Goal: Ask a question: Seek information or help from site administrators or community

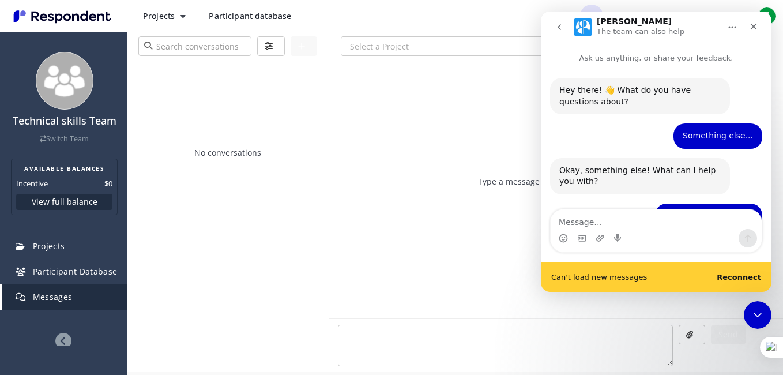
scroll to position [2, 0]
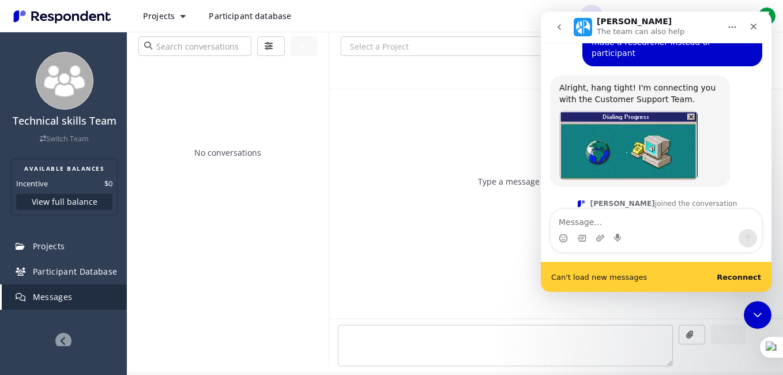
click at [620, 213] on textarea "Message…" at bounding box center [656, 219] width 211 height 20
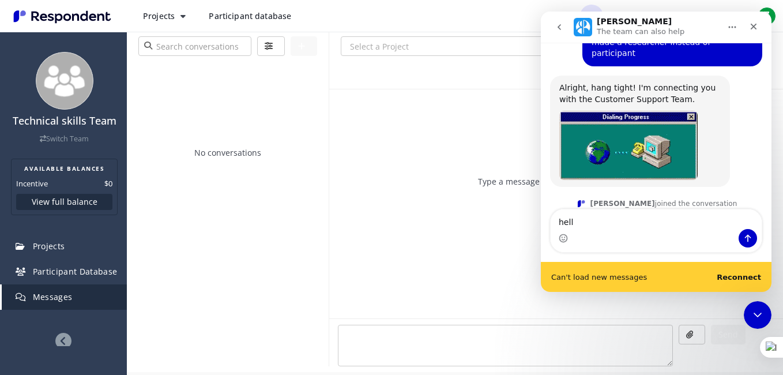
type textarea "hello"
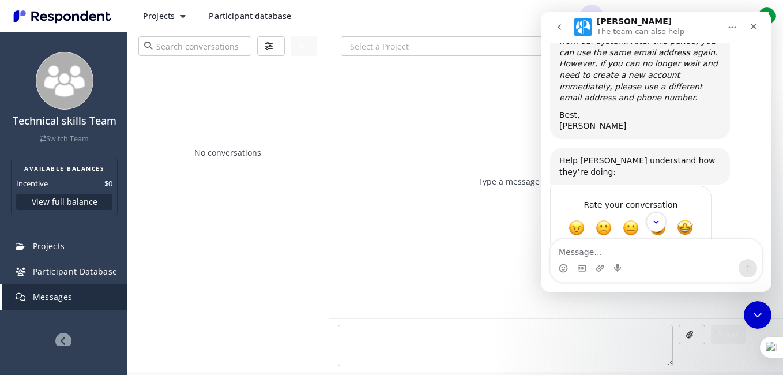
scroll to position [622, 0]
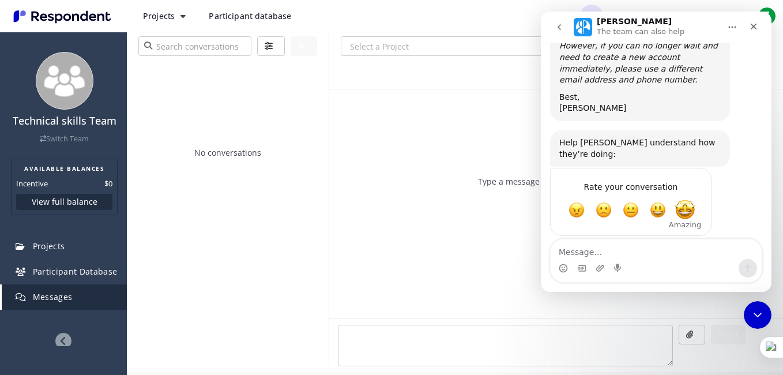
click at [686, 200] on span "Amazing" at bounding box center [685, 210] width 21 height 21
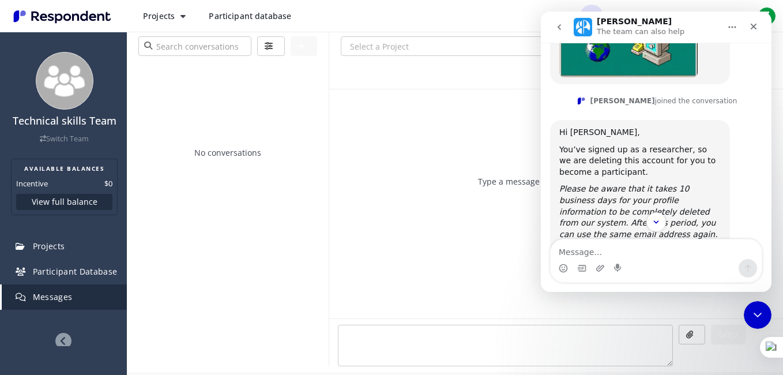
scroll to position [480, 0]
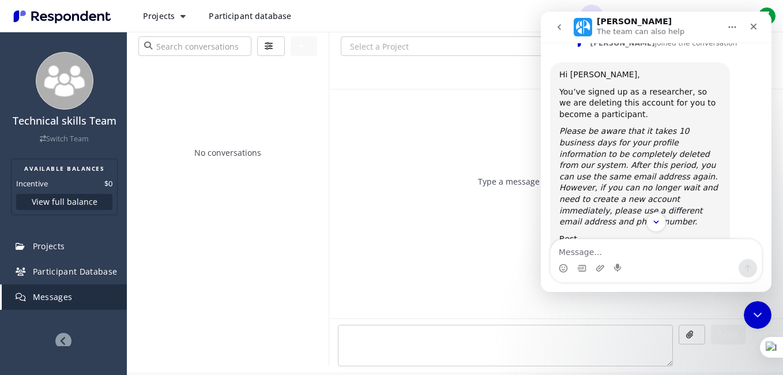
click at [479, 127] on div "Type a message to begin a conversation." at bounding box center [556, 203] width 454 height 229
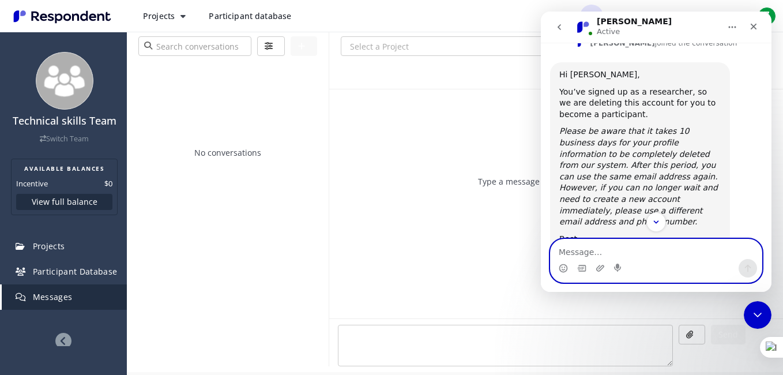
click at [646, 249] on textarea "Message…" at bounding box center [656, 249] width 211 height 20
type textarea "ok i will wait the 10 days"
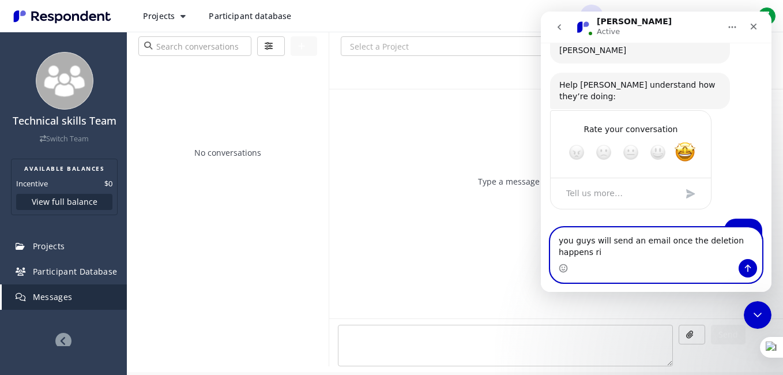
scroll to position [691, 0]
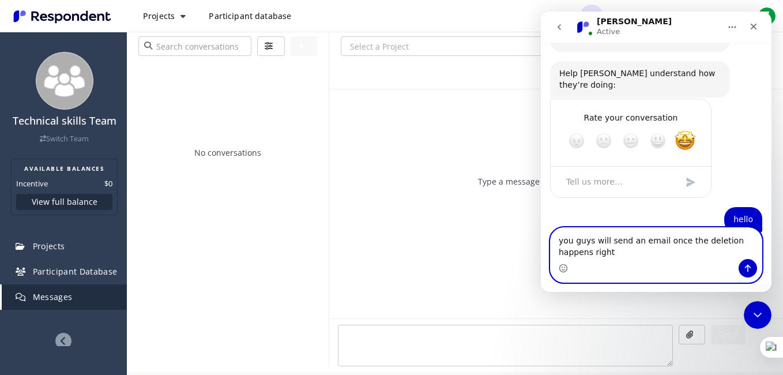
type textarea "you guys will send an email once the deletion happens right?"
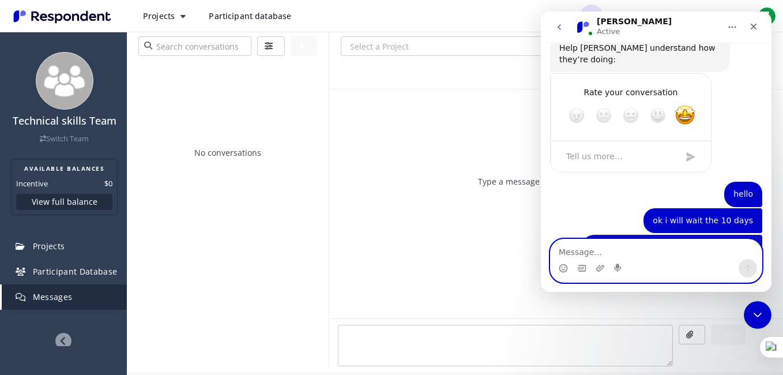
scroll to position [717, 0]
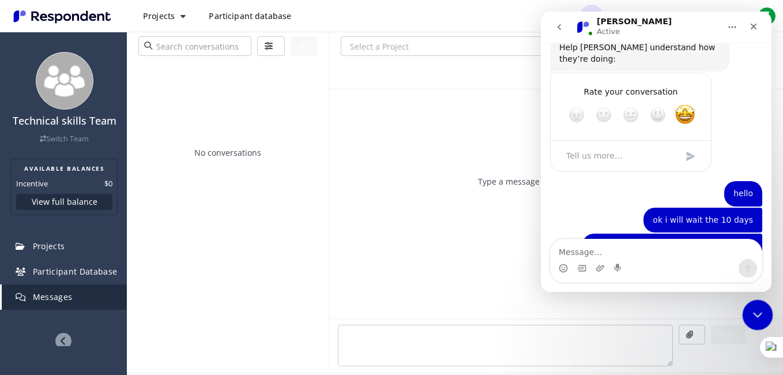
click at [757, 308] on icon "Close Intercom Messenger" at bounding box center [756, 313] width 14 height 14
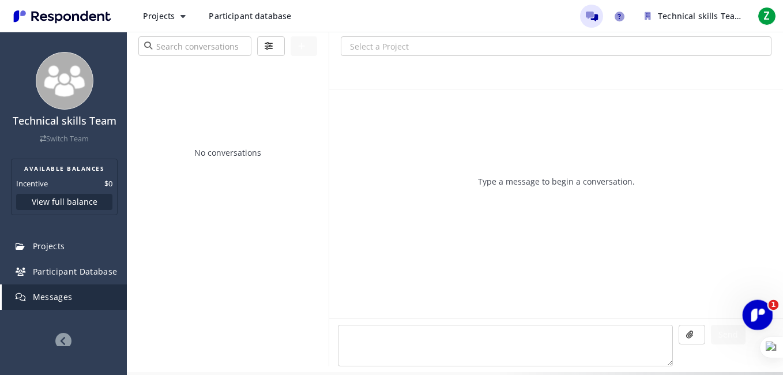
click at [757, 309] on icon "Open Intercom Messenger" at bounding box center [756, 313] width 19 height 19
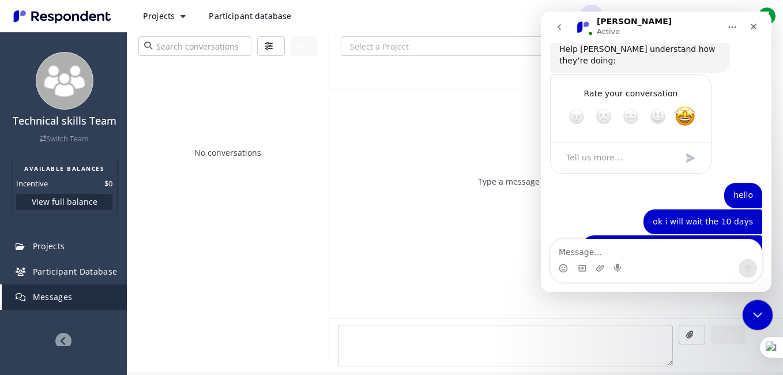
click at [750, 304] on div "Close Intercom Messenger" at bounding box center [756, 313] width 28 height 28
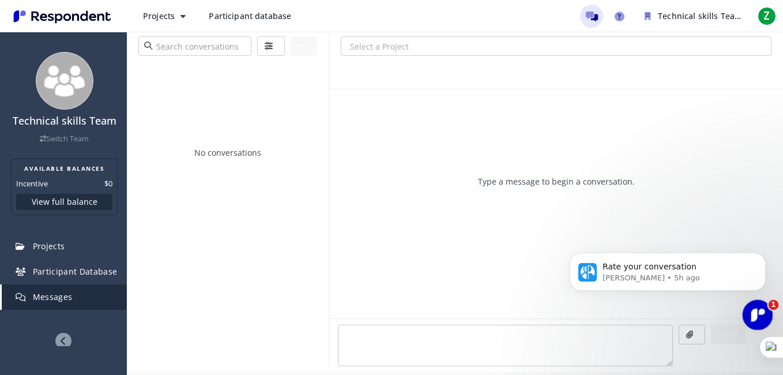
scroll to position [0, 0]
click at [701, 264] on p "Rate your conversation" at bounding box center [677, 267] width 149 height 12
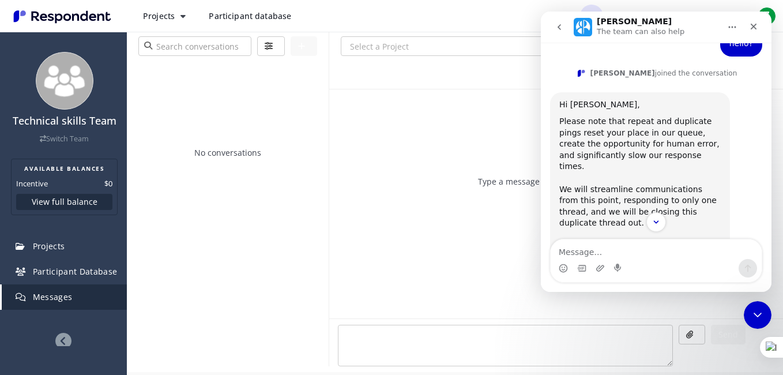
scroll to position [442, 0]
click at [746, 313] on div "Close Intercom Messenger" at bounding box center [756, 313] width 28 height 28
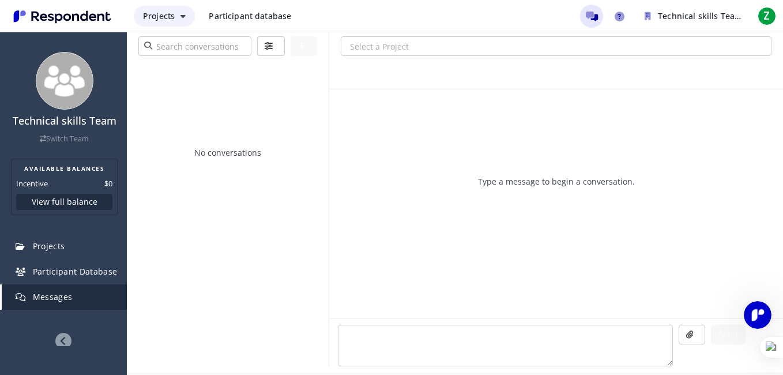
click at [169, 10] on span "Projects" at bounding box center [159, 15] width 32 height 11
click at [170, 9] on md-backdrop at bounding box center [391, 187] width 783 height 375
